Goal: Information Seeking & Learning: Learn about a topic

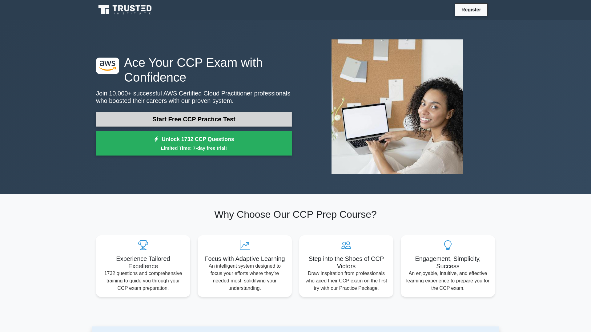
click at [197, 118] on link "Start Free CCP Practice Test" at bounding box center [194, 119] width 196 height 15
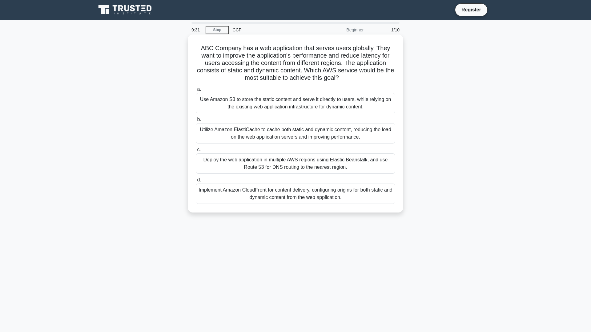
click at [280, 195] on div "Implement Amazon CloudFront for content delivery, configuring origins for both …" at bounding box center [295, 193] width 199 height 20
click at [196, 182] on input "d. Implement Amazon CloudFront for content delivery, configuring origins for bo…" at bounding box center [196, 180] width 0 height 4
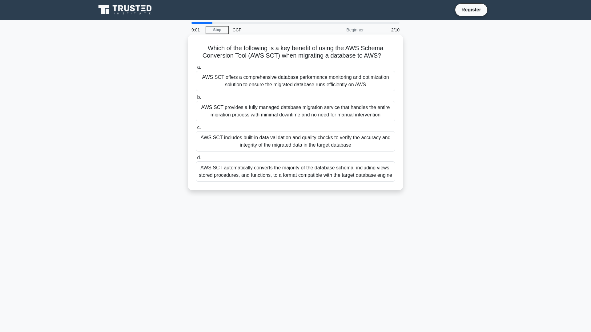
click at [297, 82] on div "AWS SCT offers a comprehensive database performance monitoring and optimization…" at bounding box center [295, 81] width 199 height 20
click at [196, 69] on input "a. AWS SCT offers a comprehensive database performance monitoring and optimizat…" at bounding box center [196, 67] width 0 height 4
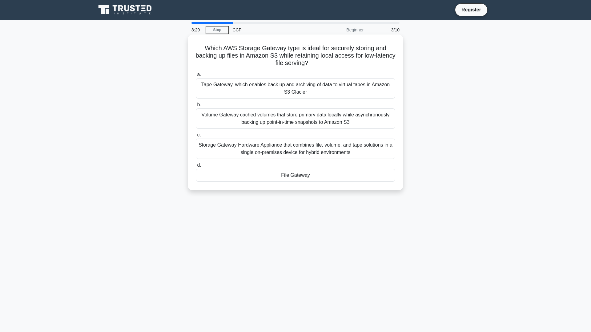
click at [314, 148] on div "Storage Gateway Hardware Appliance that combines file, volume, and tape solutio…" at bounding box center [295, 149] width 199 height 20
click at [196, 137] on input "c. Storage Gateway Hardware Appliance that combines file, volume, and tape solu…" at bounding box center [196, 135] width 0 height 4
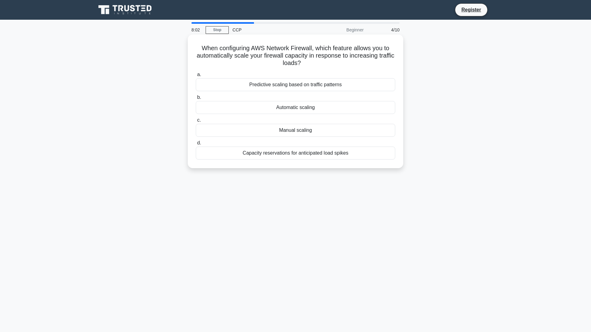
click at [302, 154] on div "Capacity reservations for anticipated load spikes" at bounding box center [295, 153] width 199 height 13
click at [196, 145] on input "d. Capacity reservations for anticipated load spikes" at bounding box center [196, 143] width 0 height 4
click at [312, 87] on div "Security & Risk Governance" at bounding box center [295, 84] width 199 height 13
click at [196, 77] on input "a. Security & Risk Governance" at bounding box center [196, 75] width 0 height 4
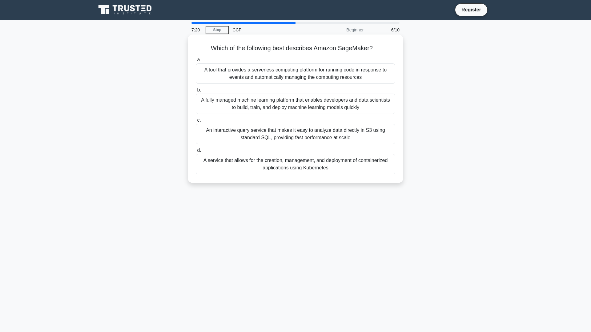
click at [309, 137] on div "An interactive query service that makes it easy to analyze data directly in S3 …" at bounding box center [295, 134] width 199 height 20
click at [196, 122] on input "c. An interactive query service that makes it easy to analyze data directly in …" at bounding box center [196, 120] width 0 height 4
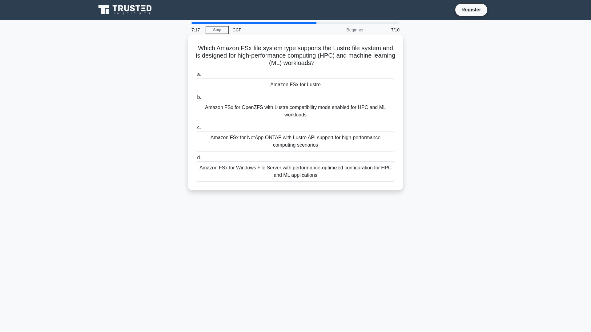
click at [304, 139] on div "Amazon FSx for NetApp ONTAP with Lustre API support for high-performance comput…" at bounding box center [295, 141] width 199 height 20
click at [196, 130] on input "c. Amazon FSx for NetApp ONTAP with Lustre API support for high-performance com…" at bounding box center [196, 128] width 0 height 4
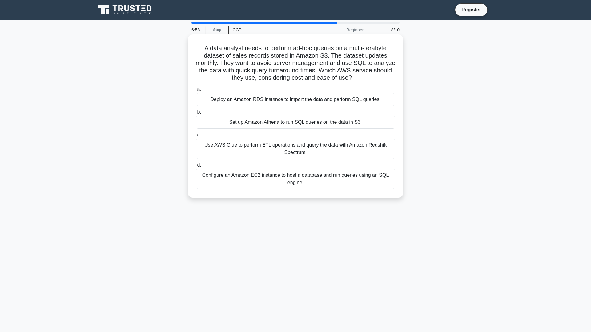
click at [320, 100] on div "Deploy an Amazon RDS instance to import the data and perform SQL queries." at bounding box center [295, 99] width 199 height 13
click at [196, 91] on input "a. Deploy an Amazon RDS instance to import the data and perform SQL queries." at bounding box center [196, 89] width 0 height 4
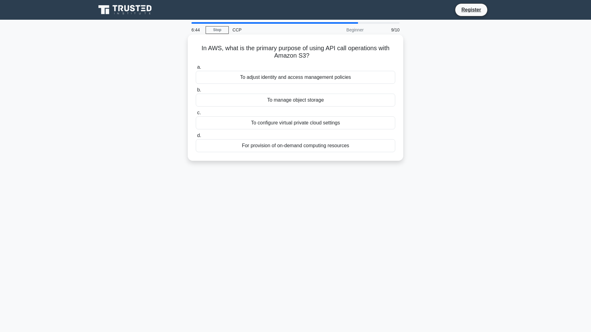
click at [342, 102] on div "To manage object storage" at bounding box center [295, 100] width 199 height 13
click at [196, 92] on input "b. To manage object storage" at bounding box center [196, 90] width 0 height 4
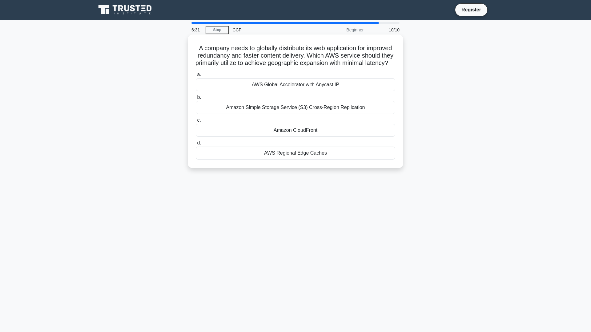
click at [309, 137] on div "Amazon CloudFront" at bounding box center [295, 130] width 199 height 13
click at [196, 122] on input "c. Amazon CloudFront" at bounding box center [196, 120] width 0 height 4
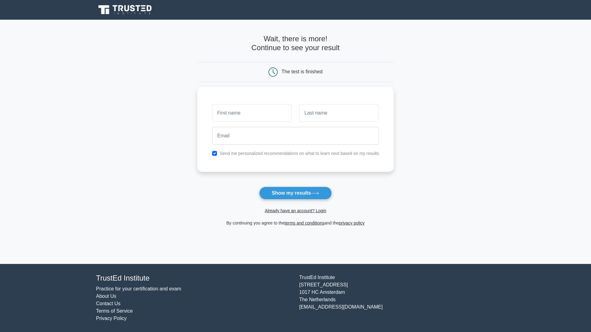
click at [305, 186] on form "Wait, there is more! Continue to see your result The test is finished and the" at bounding box center [295, 130] width 197 height 192
click at [305, 193] on button "Show my results" at bounding box center [295, 193] width 73 height 13
click at [255, 122] on div at bounding box center [251, 111] width 87 height 23
click at [243, 114] on input "text" at bounding box center [252, 111] width 80 height 18
type input "Dhyey"
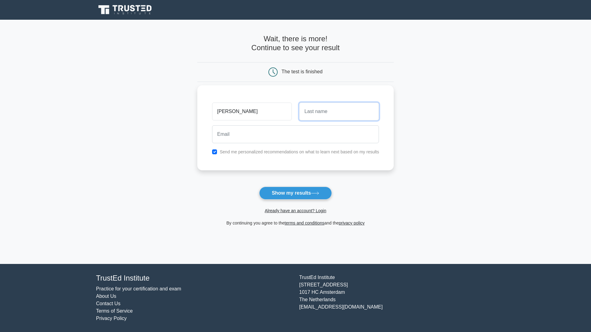
click at [323, 116] on input "text" at bounding box center [339, 111] width 80 height 18
type input "Patel"
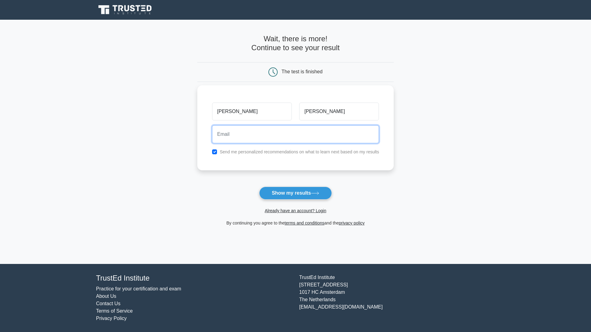
click at [296, 139] on input "email" at bounding box center [295, 134] width 167 height 18
type input "dhyey.patel@techifysolutions.com"
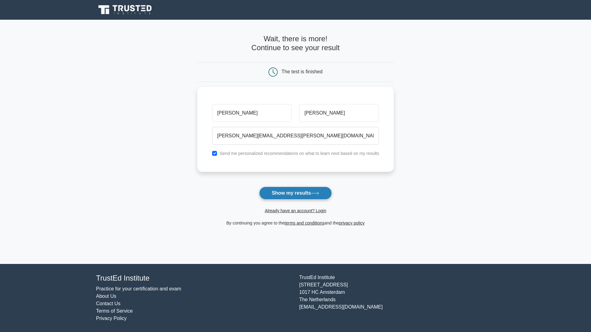
click at [294, 193] on button "Show my results" at bounding box center [295, 193] width 73 height 13
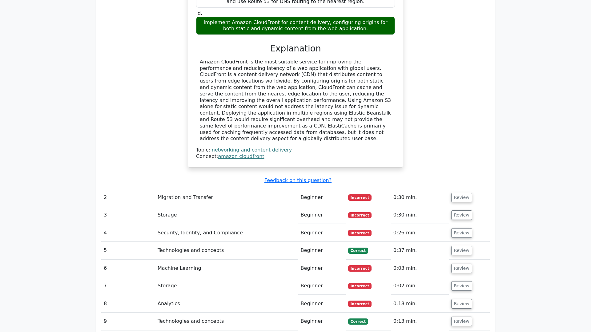
scroll to position [694, 0]
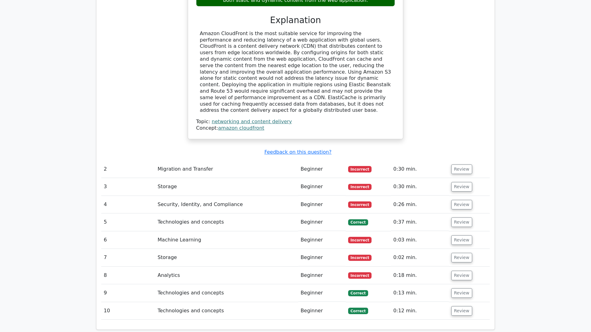
click at [189, 160] on td "Migration and Transfer" at bounding box center [226, 169] width 143 height 18
click at [183, 160] on td "Migration and Transfer" at bounding box center [226, 169] width 143 height 18
click at [457, 164] on button "Review" at bounding box center [461, 169] width 21 height 10
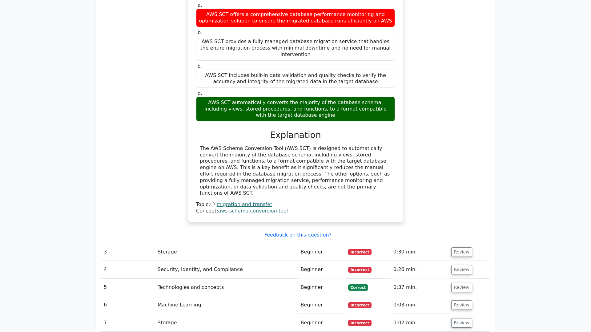
scroll to position [906, 0]
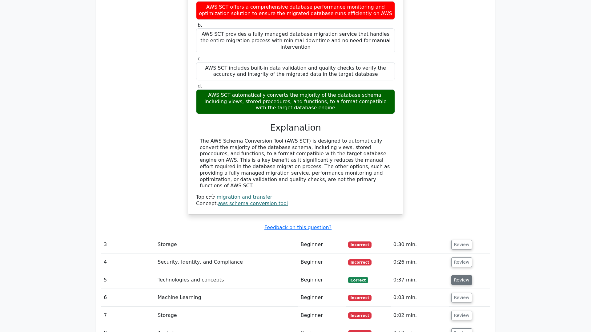
click at [461, 275] on button "Review" at bounding box center [461, 280] width 21 height 10
click at [454, 240] on button "Review" at bounding box center [461, 245] width 21 height 10
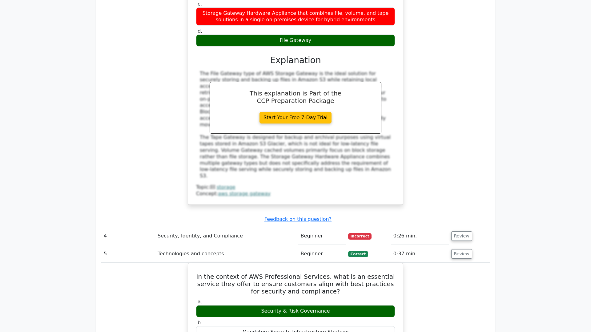
scroll to position [1279, 0]
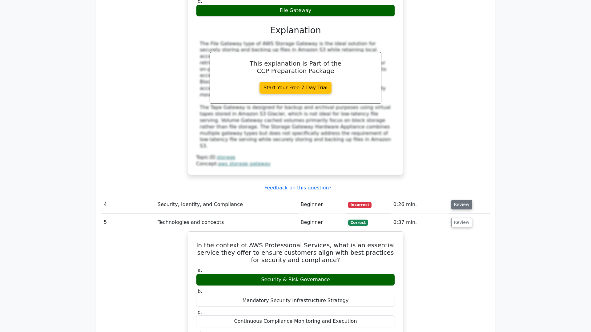
click at [460, 200] on button "Review" at bounding box center [461, 205] width 21 height 10
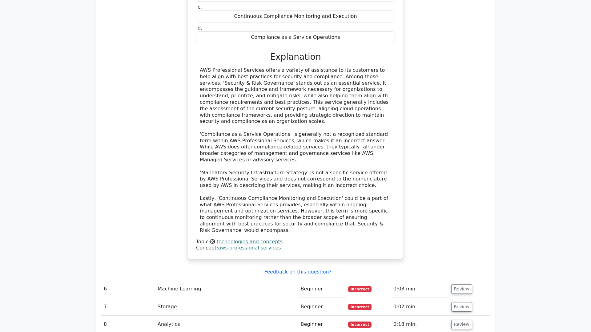
scroll to position [1862, 0]
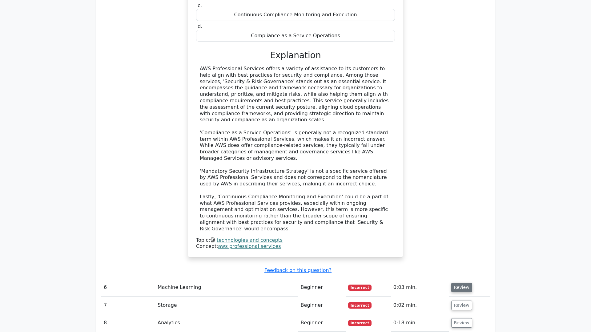
click at [462, 283] on button "Review" at bounding box center [461, 288] width 21 height 10
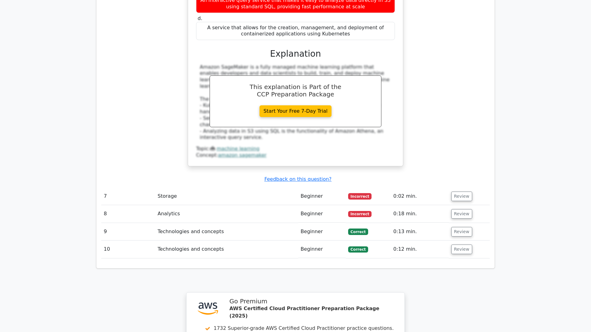
scroll to position [2263, 0]
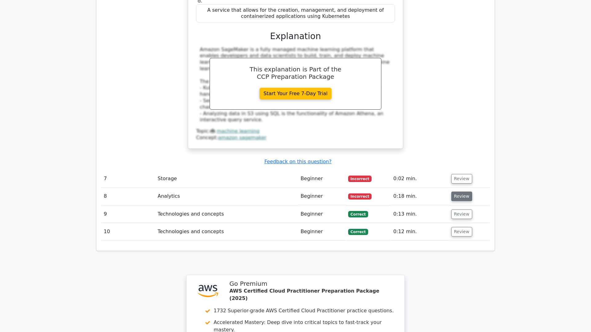
click at [460, 191] on button "Review" at bounding box center [461, 196] width 21 height 10
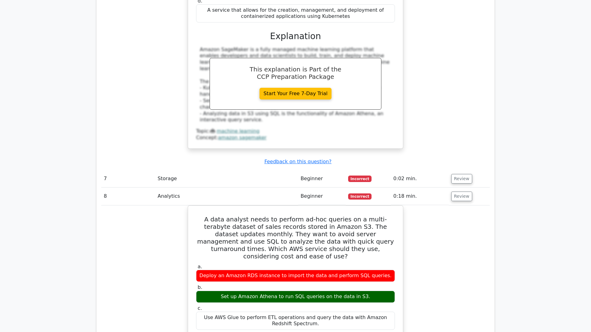
click at [461, 170] on td "Review" at bounding box center [469, 179] width 41 height 18
click at [461, 174] on button "Review" at bounding box center [461, 179] width 21 height 10
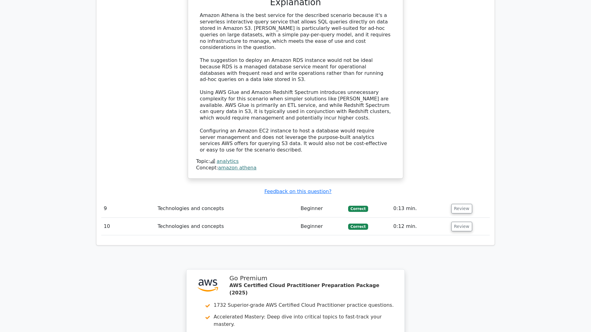
scroll to position [2907, 0]
click at [464, 203] on button "Review" at bounding box center [461, 208] width 21 height 10
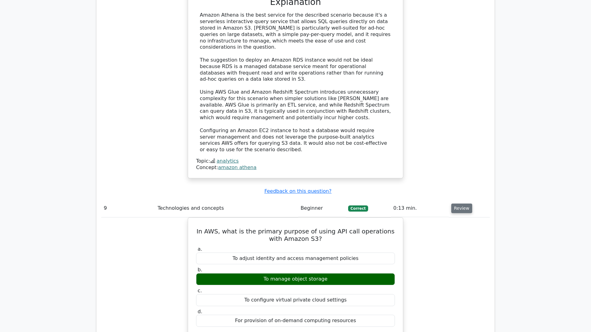
click at [465, 203] on button "Review" at bounding box center [461, 208] width 21 height 10
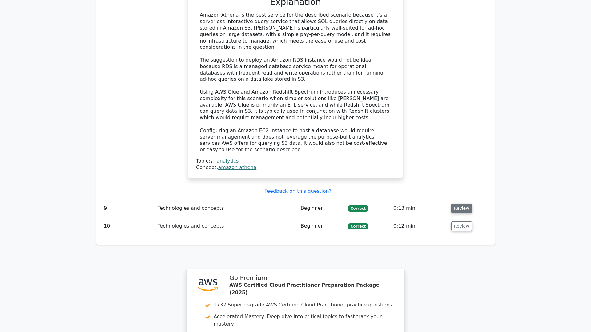
click at [465, 203] on button "Review" at bounding box center [461, 208] width 21 height 10
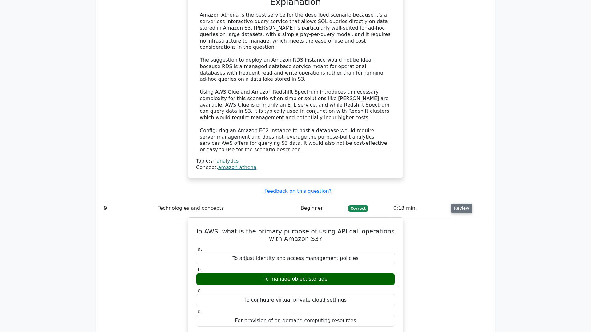
click at [465, 203] on button "Review" at bounding box center [461, 208] width 21 height 10
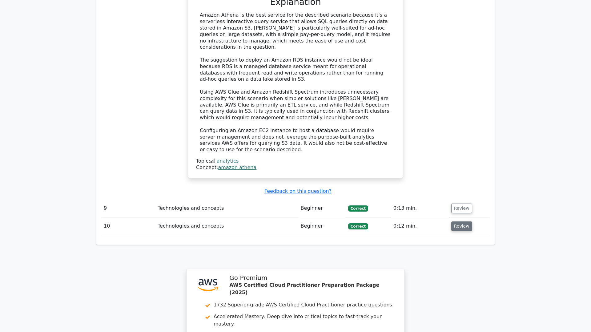
click at [464, 221] on button "Review" at bounding box center [461, 226] width 21 height 10
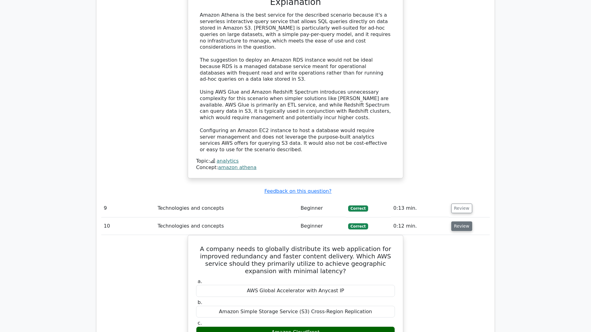
click at [464, 221] on button "Review" at bounding box center [461, 226] width 21 height 10
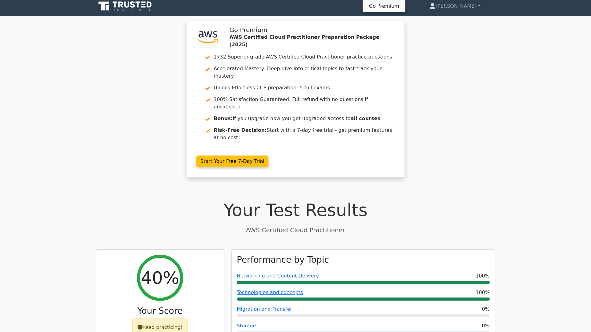
scroll to position [0, 0]
